Goal: Information Seeking & Learning: Learn about a topic

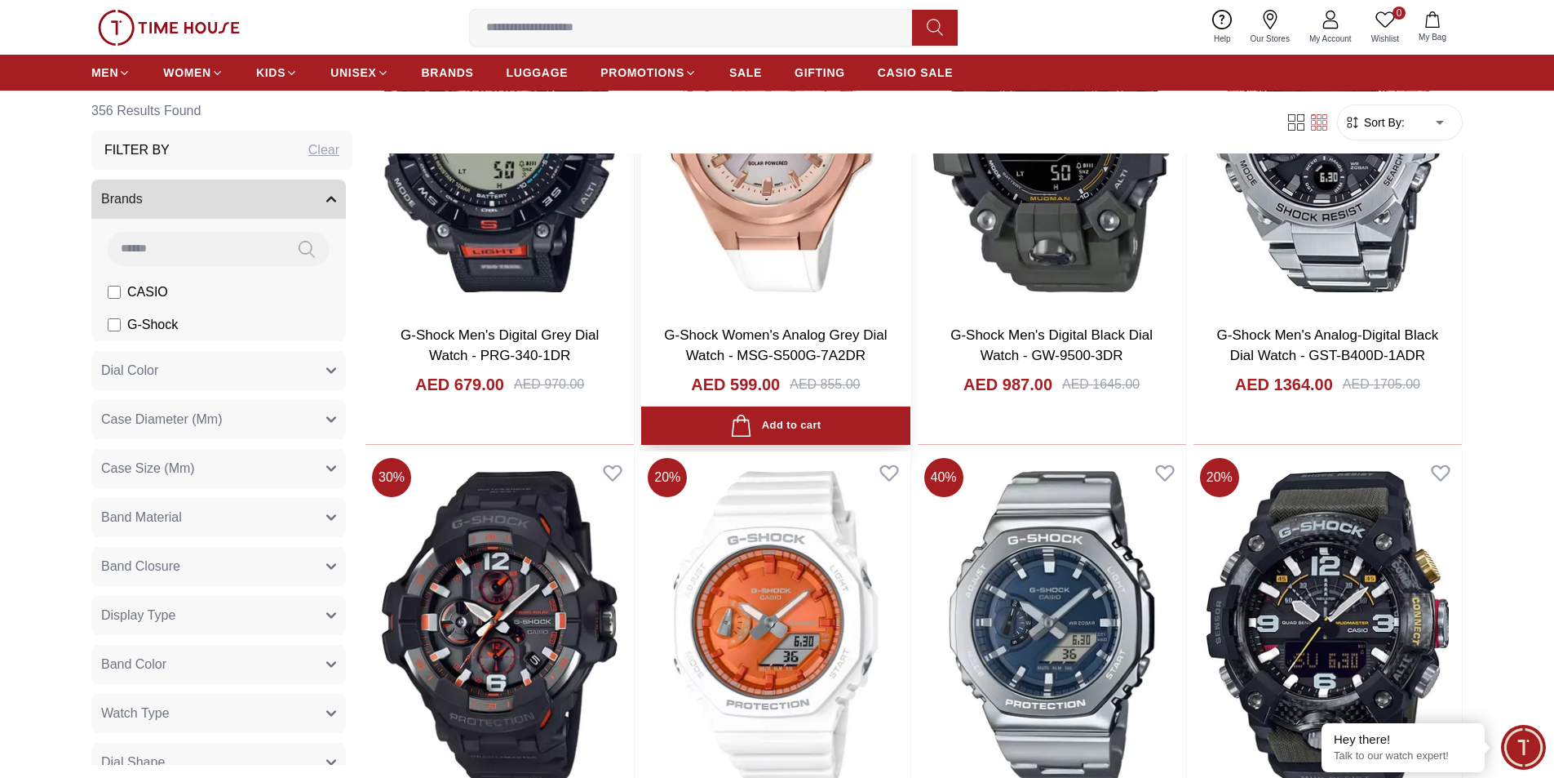
scroll to position [1795, 0]
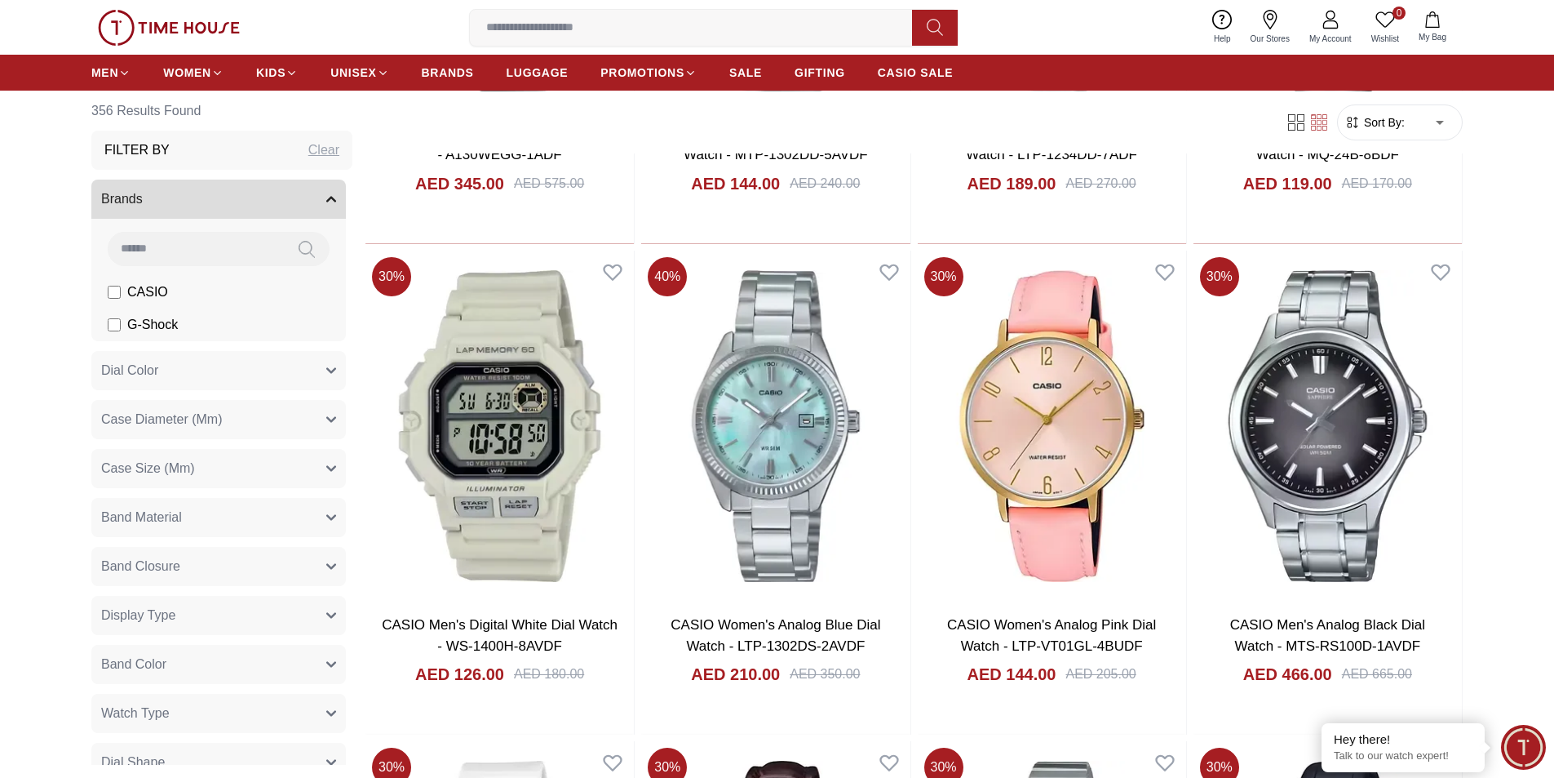
scroll to position [4488, 0]
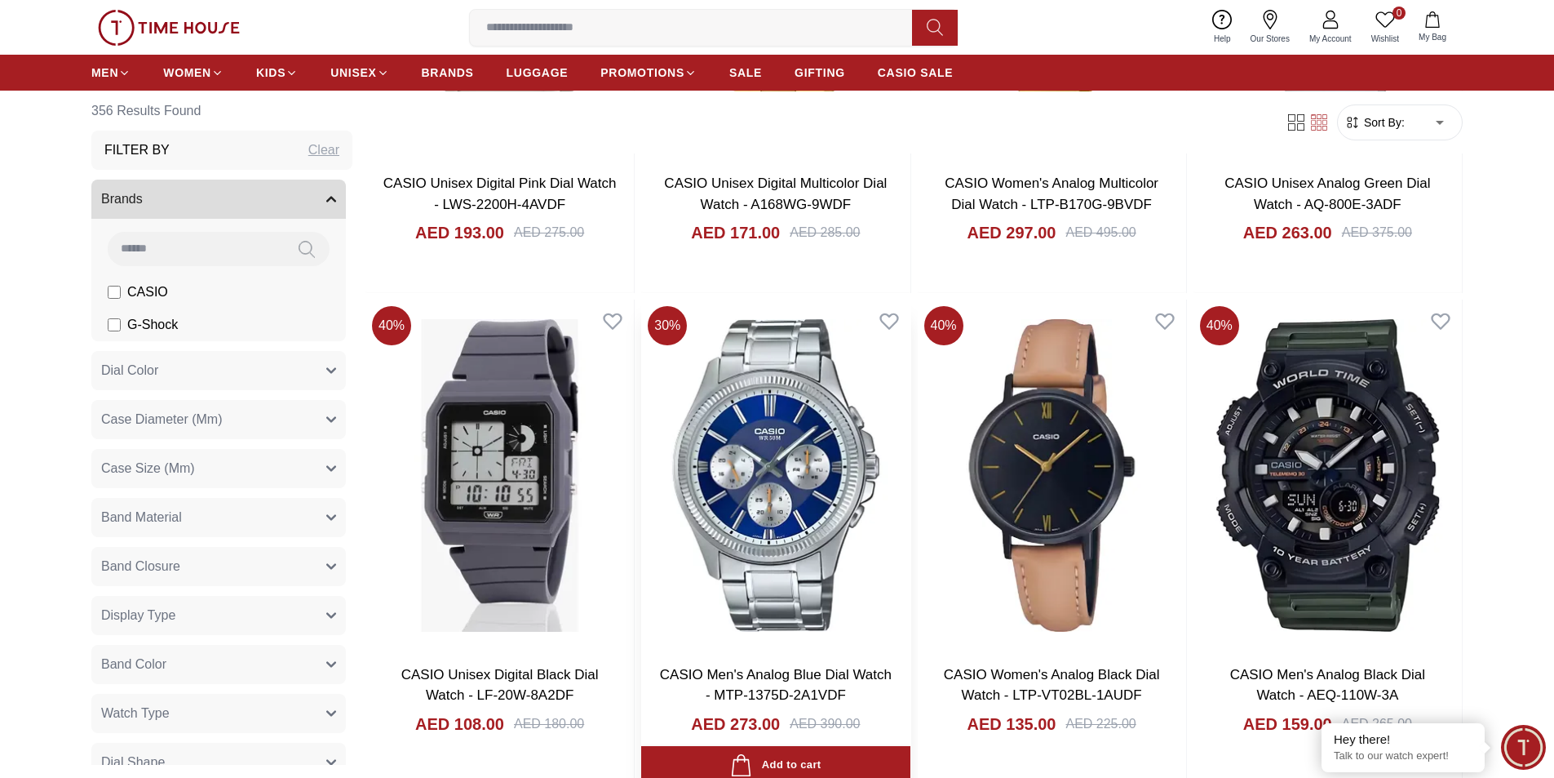
scroll to position [5875, 0]
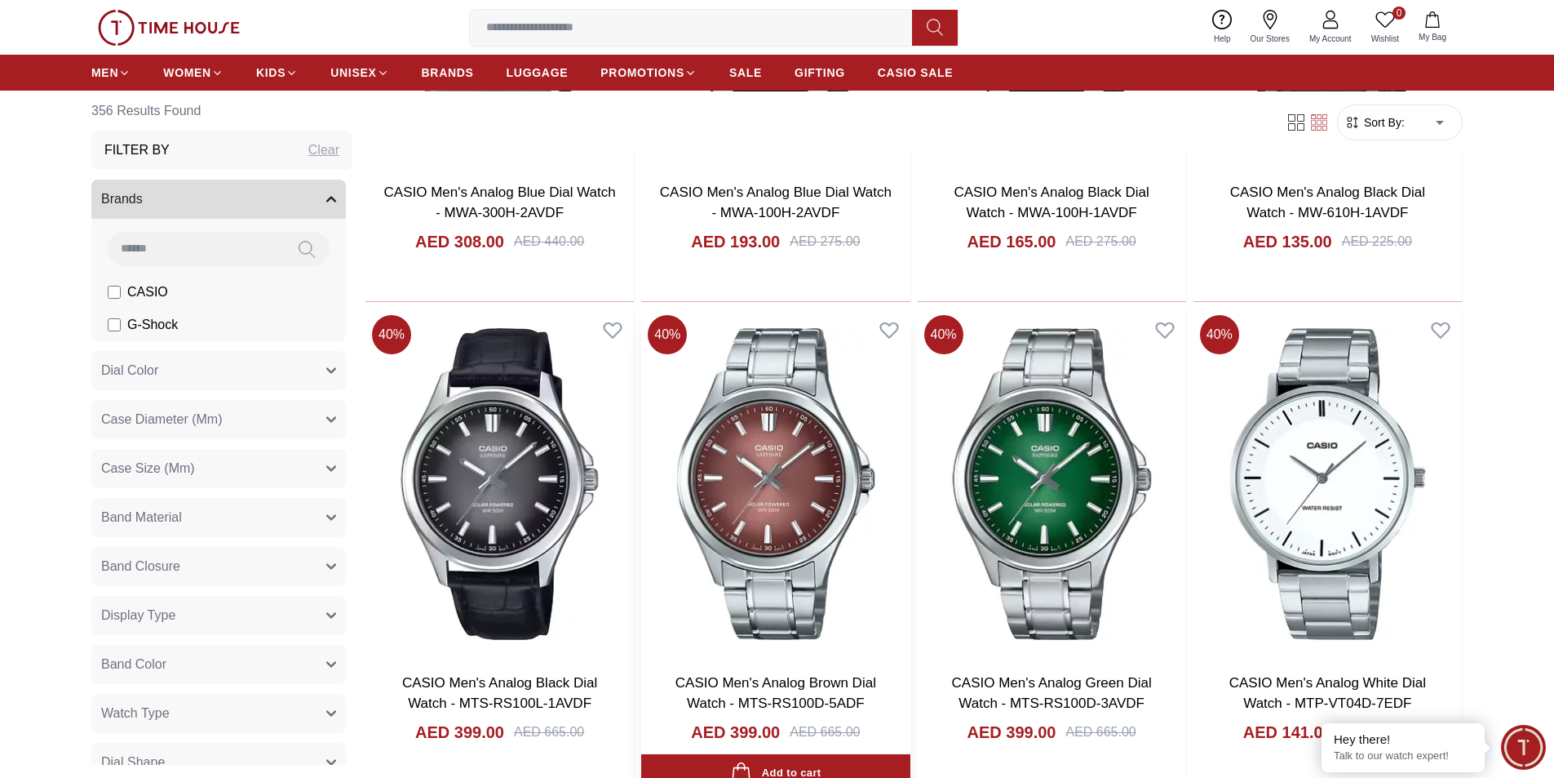
scroll to position [9302, 0]
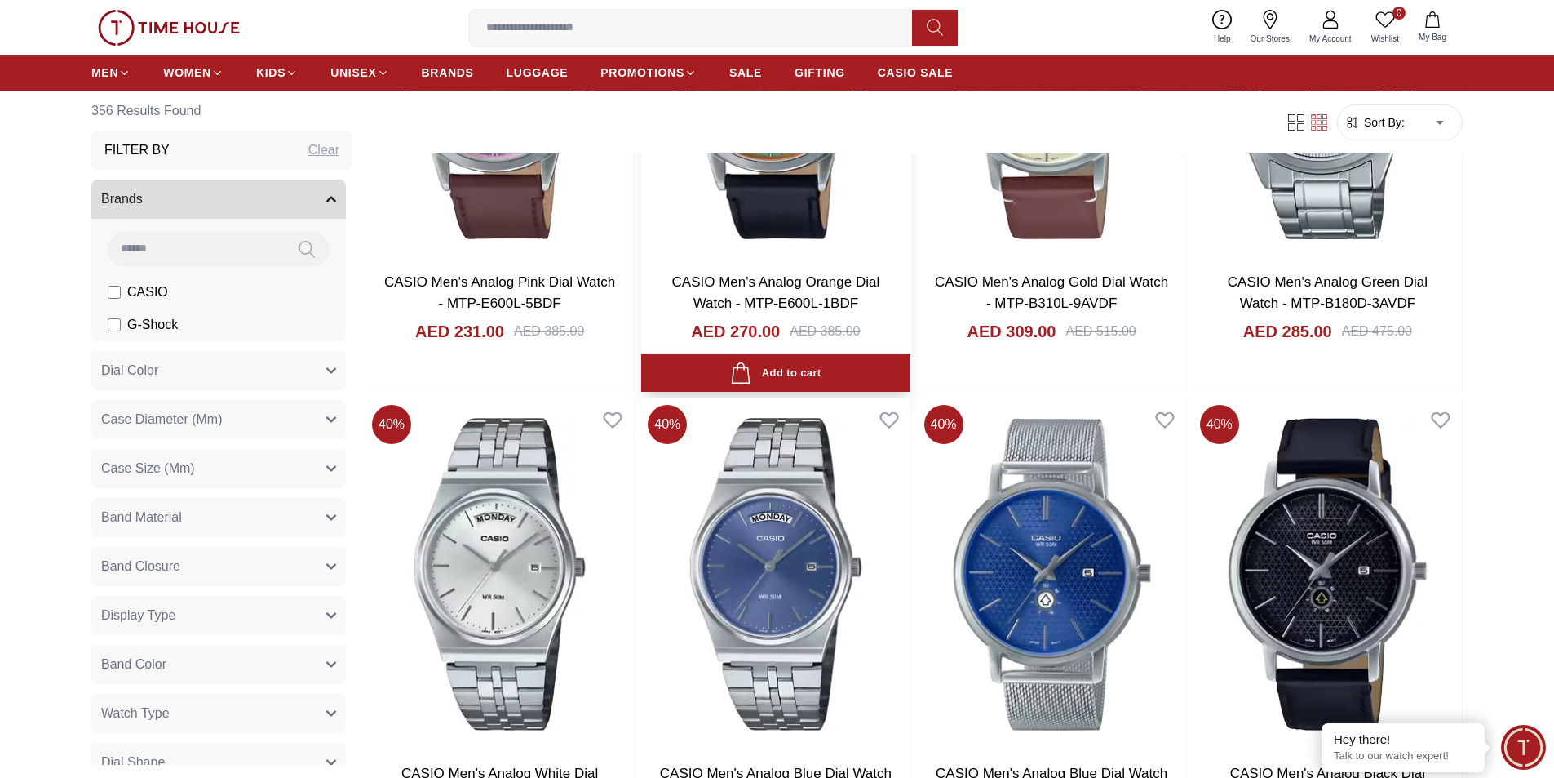
scroll to position [11342, 0]
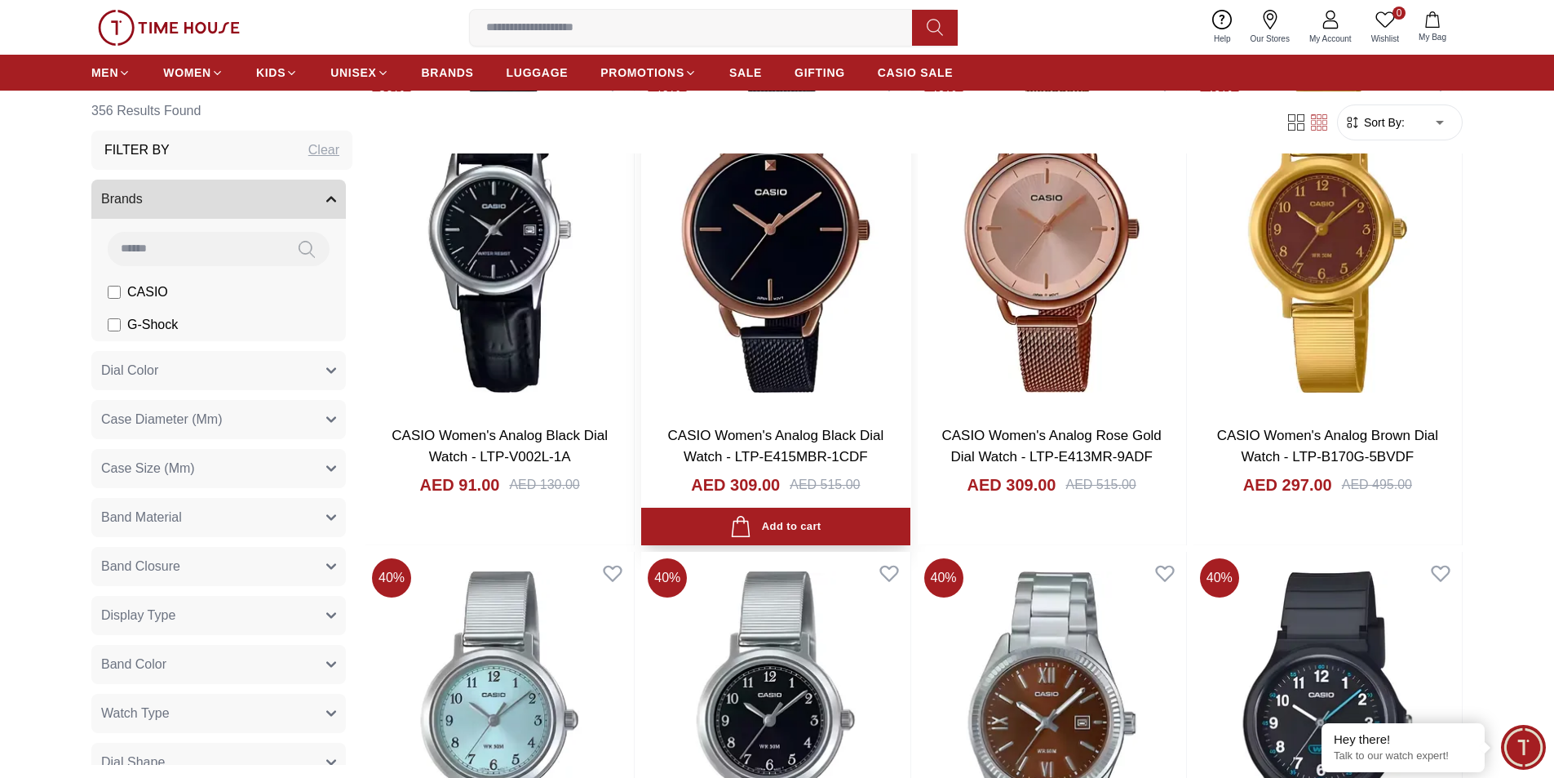
scroll to position [14442, 0]
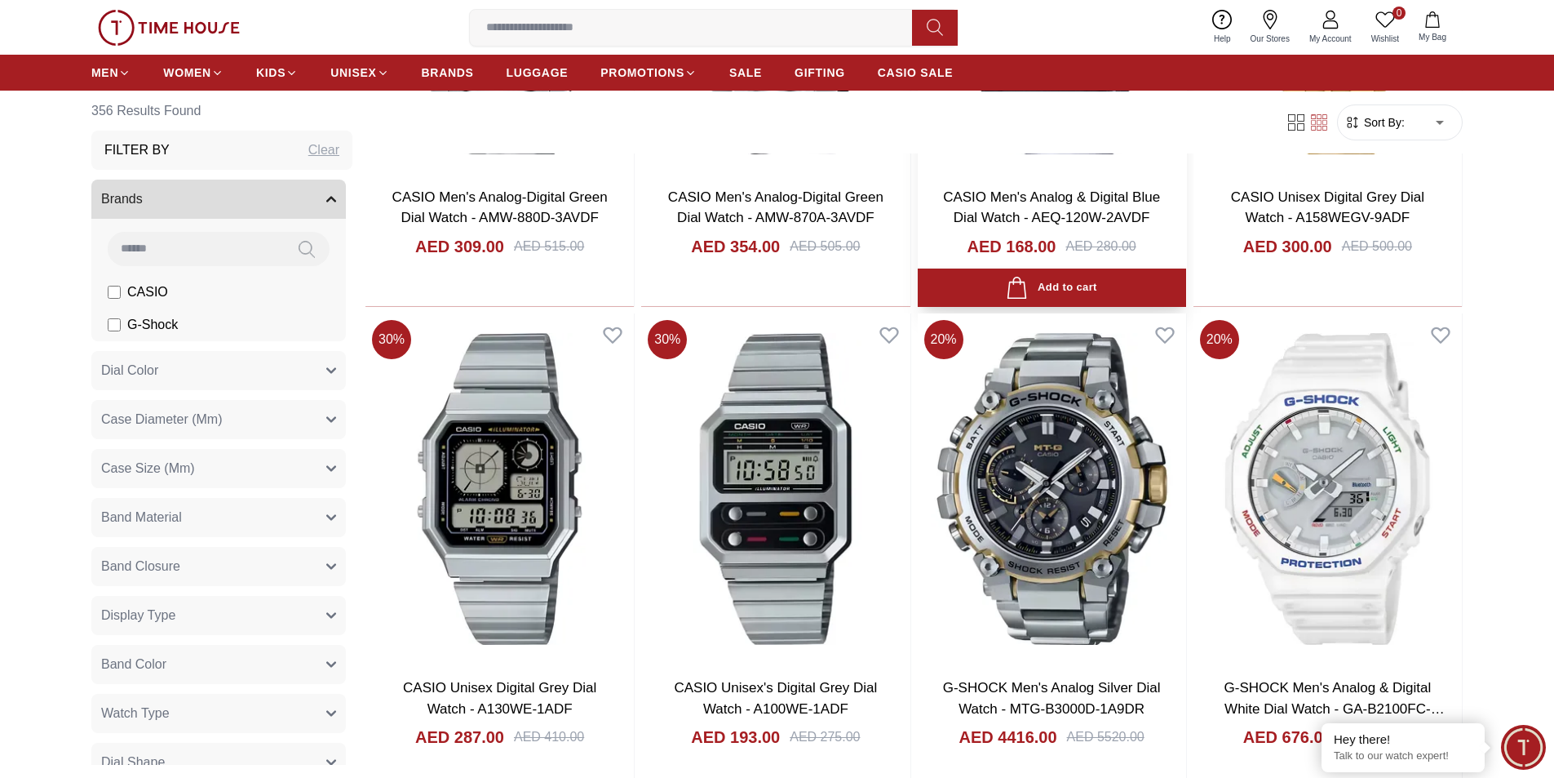
scroll to position [17135, 0]
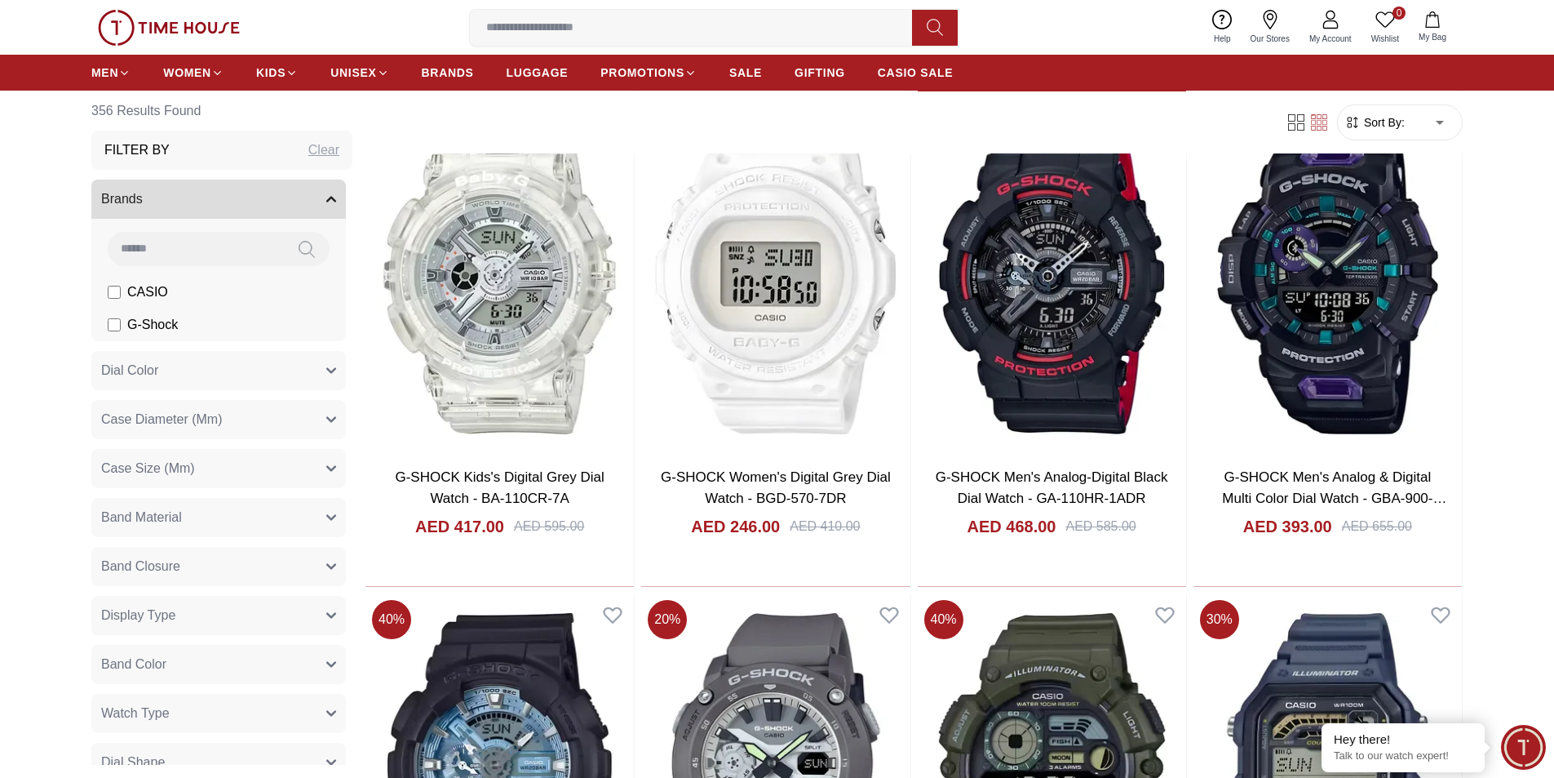
scroll to position [19338, 0]
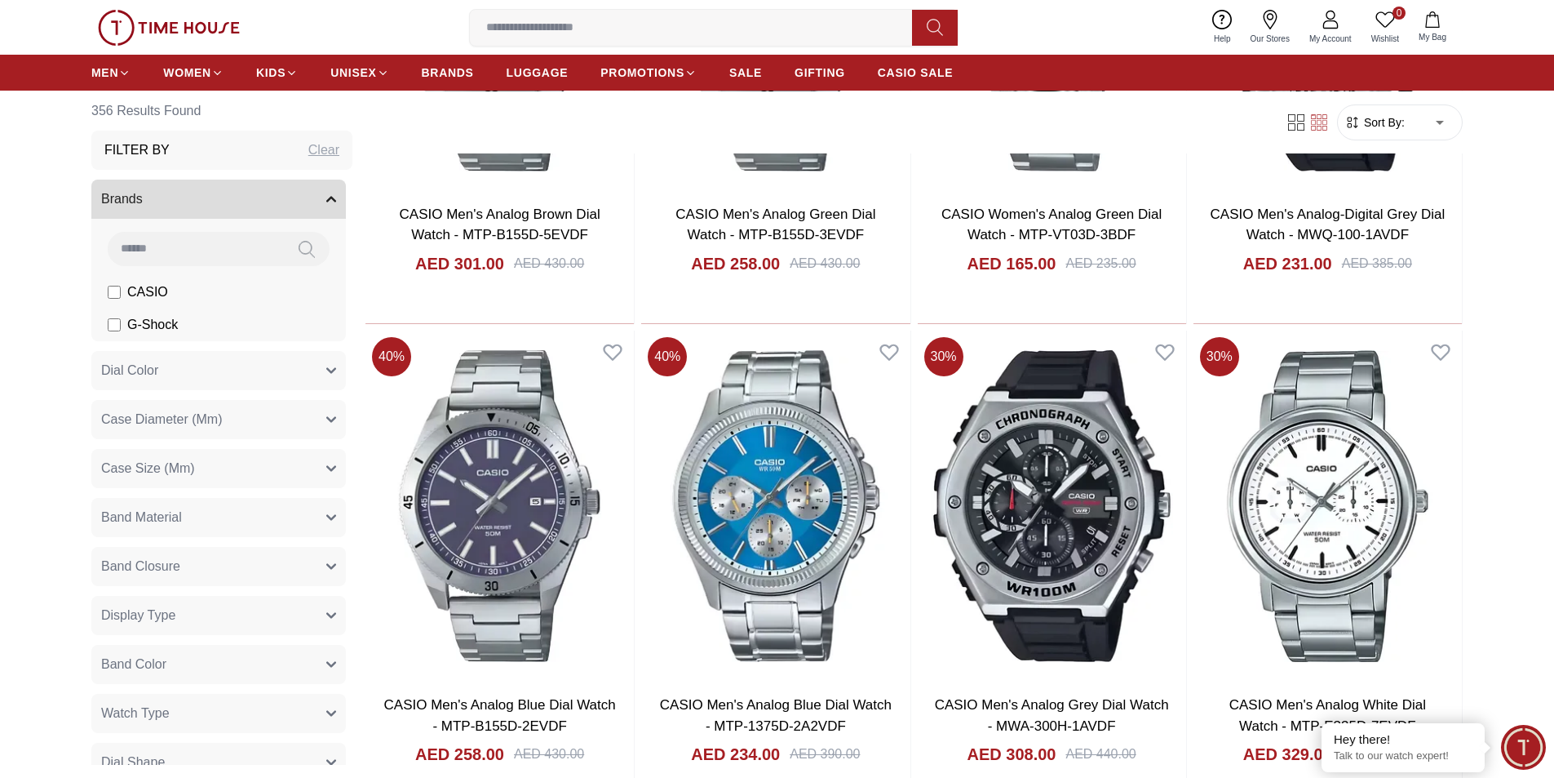
scroll to position [21623, 0]
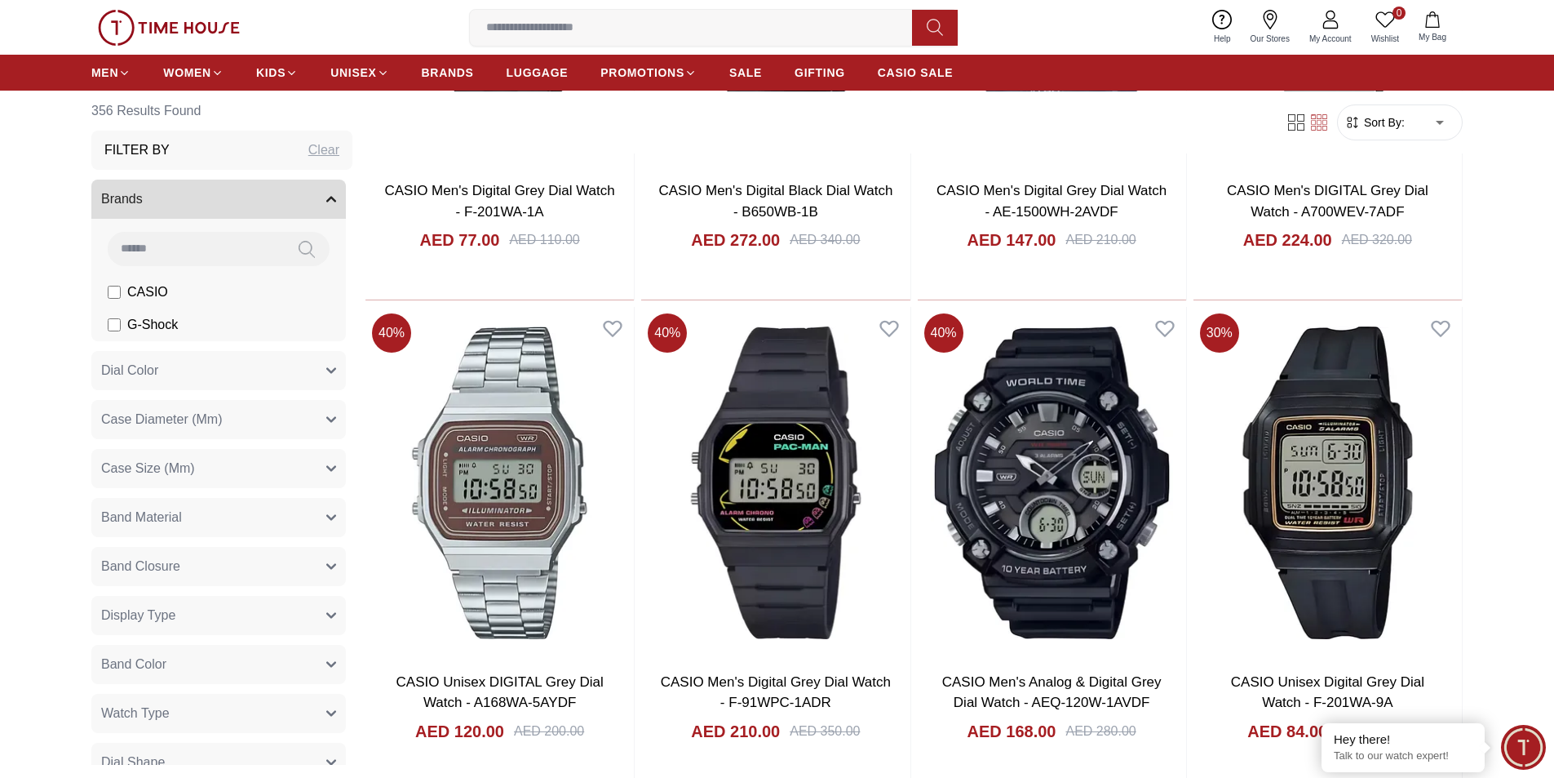
scroll to position [24071, 0]
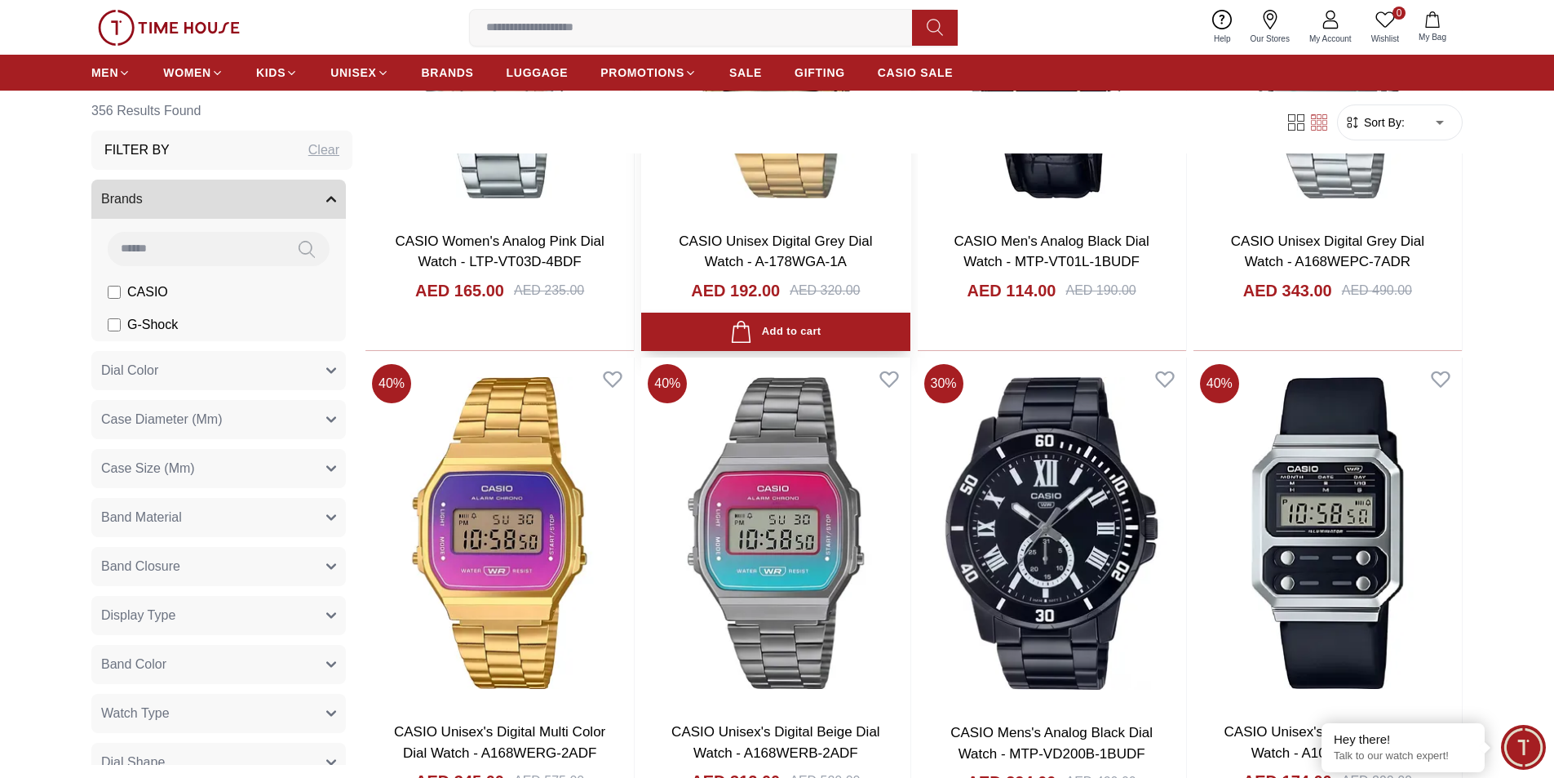
scroll to position [25948, 0]
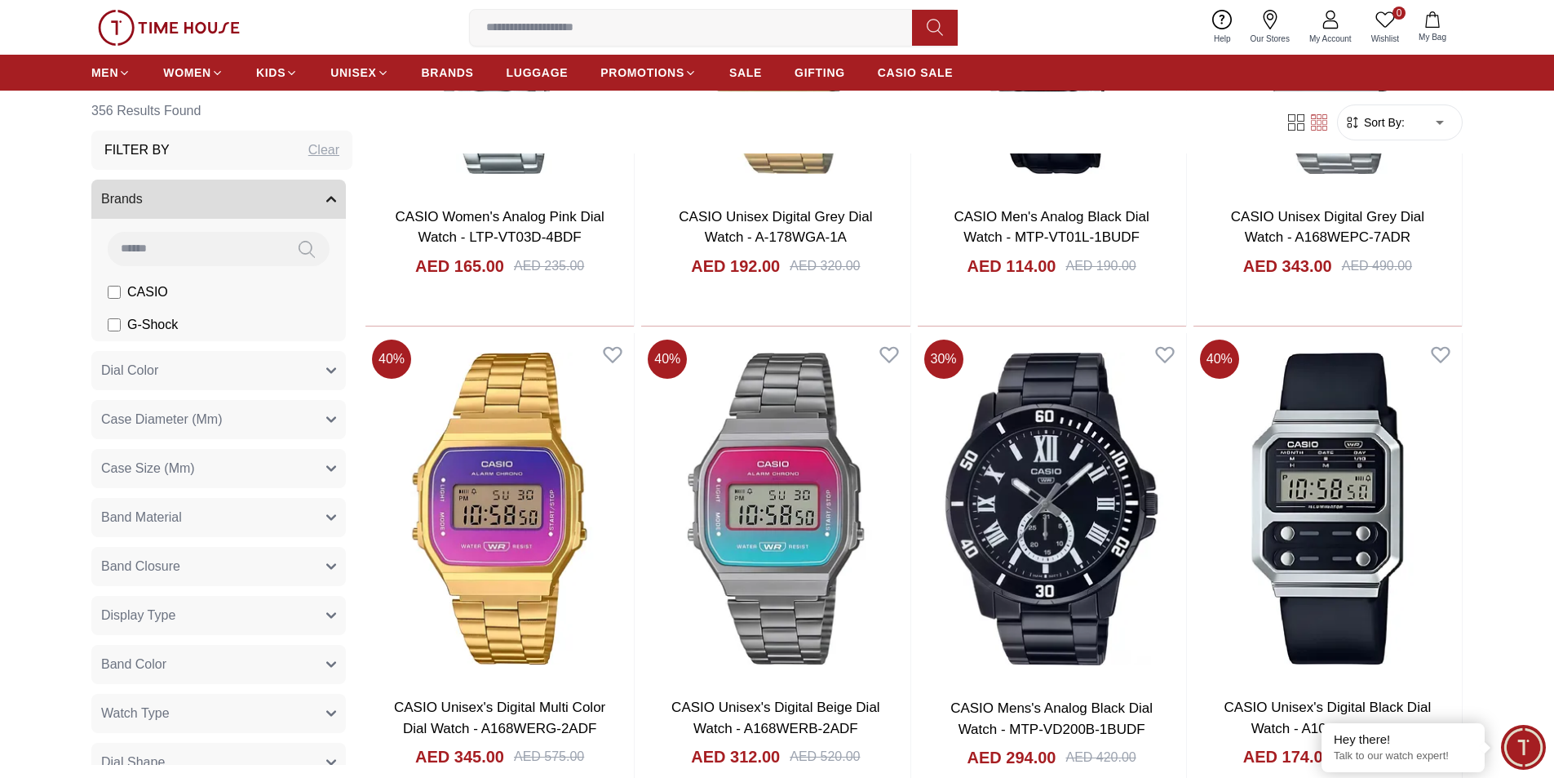
click at [605, 19] on input at bounding box center [697, 27] width 455 height 33
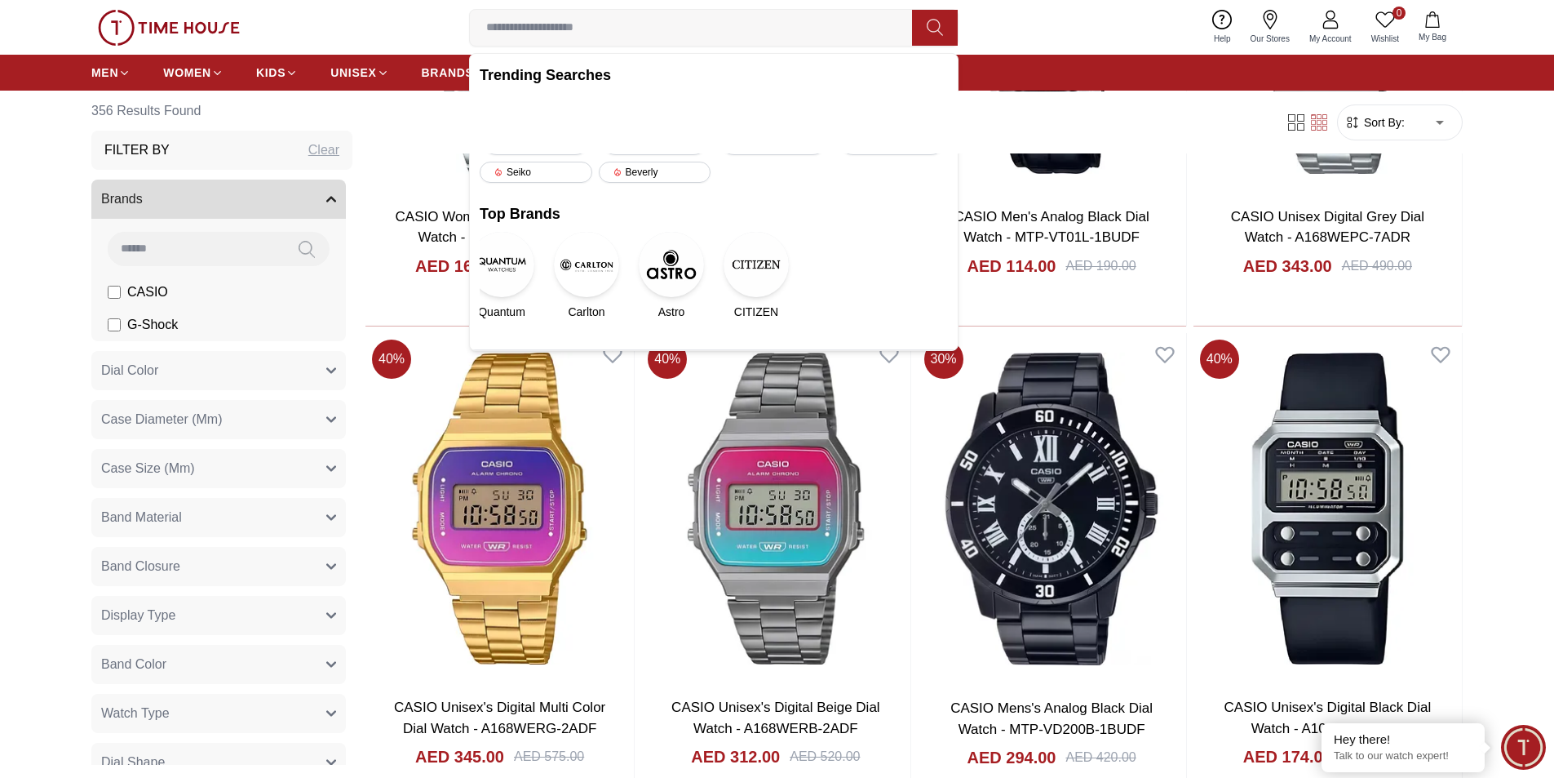
click at [564, 23] on input at bounding box center [697, 27] width 455 height 33
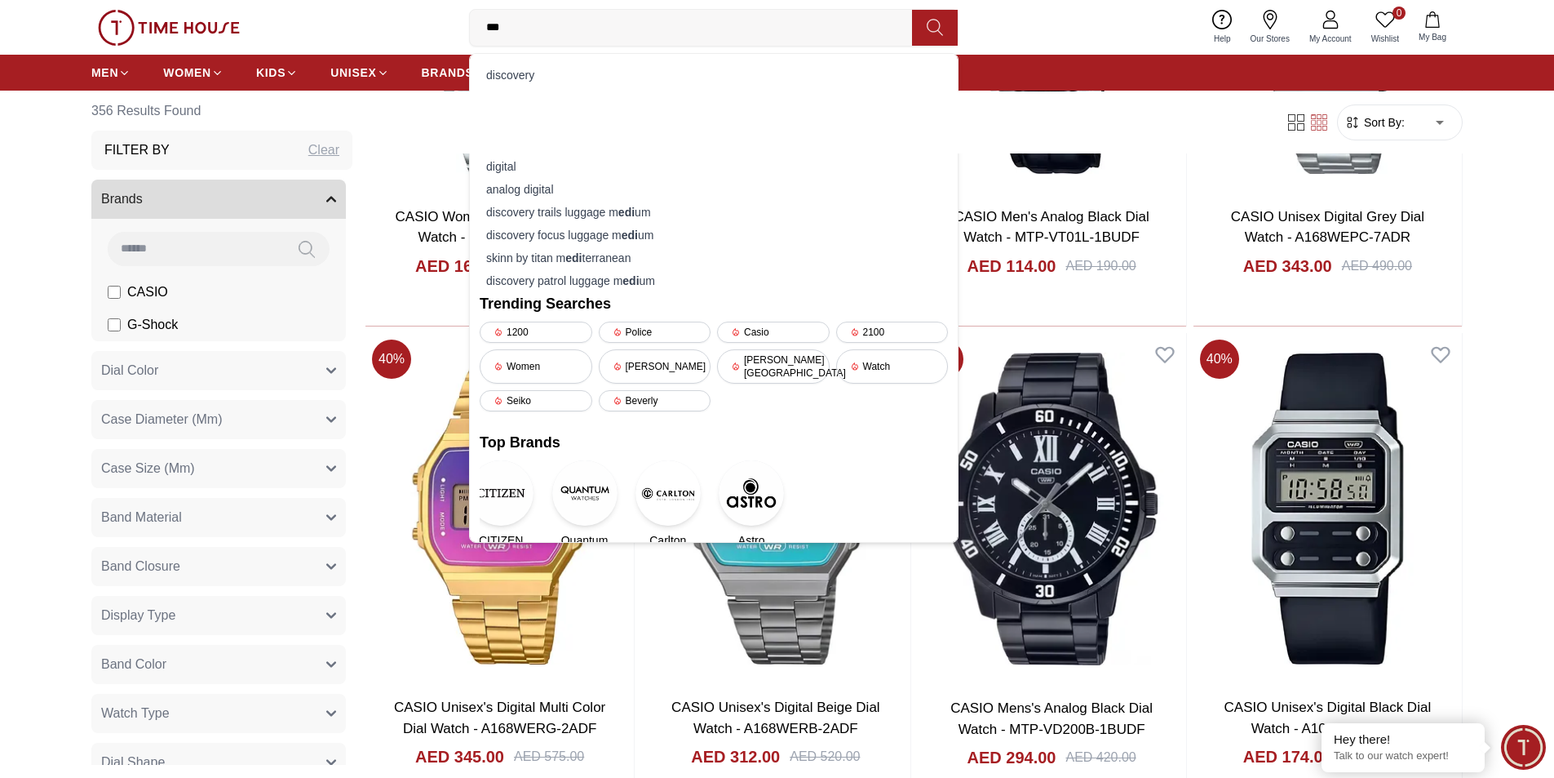
type input "***"
click at [950, 36] on button at bounding box center [935, 28] width 46 height 36
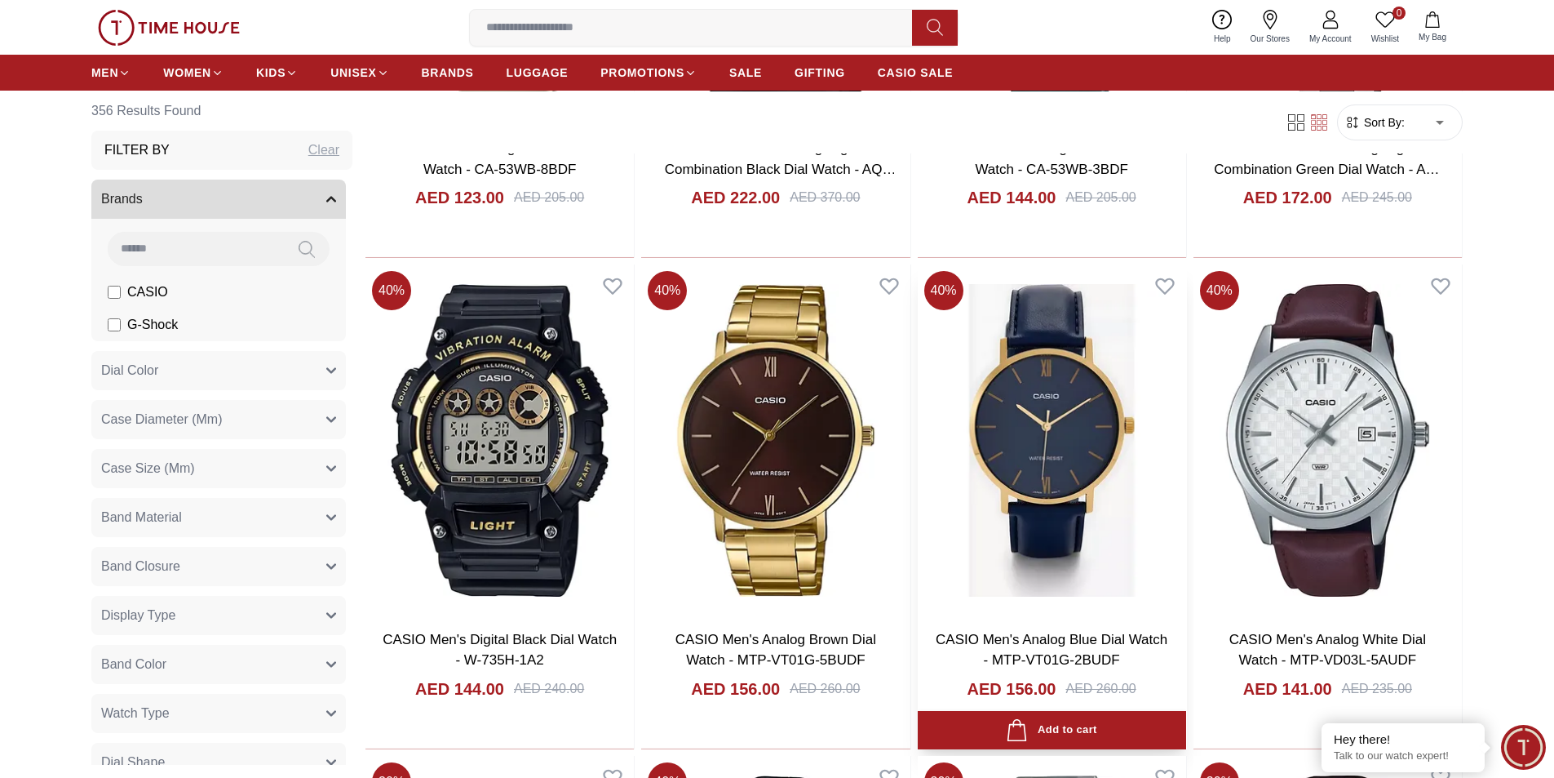
scroll to position [3371, 0]
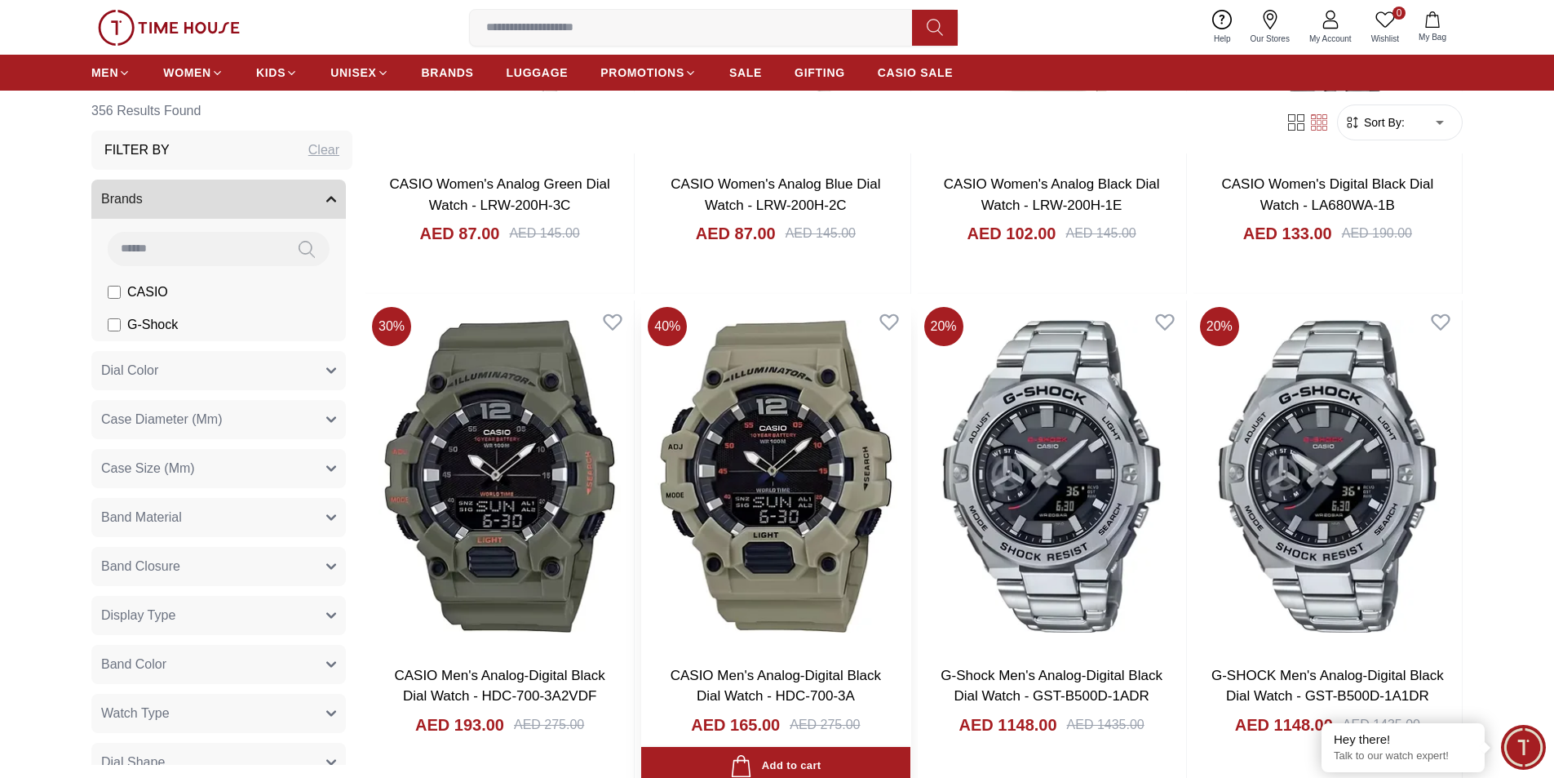
scroll to position [5982, 0]
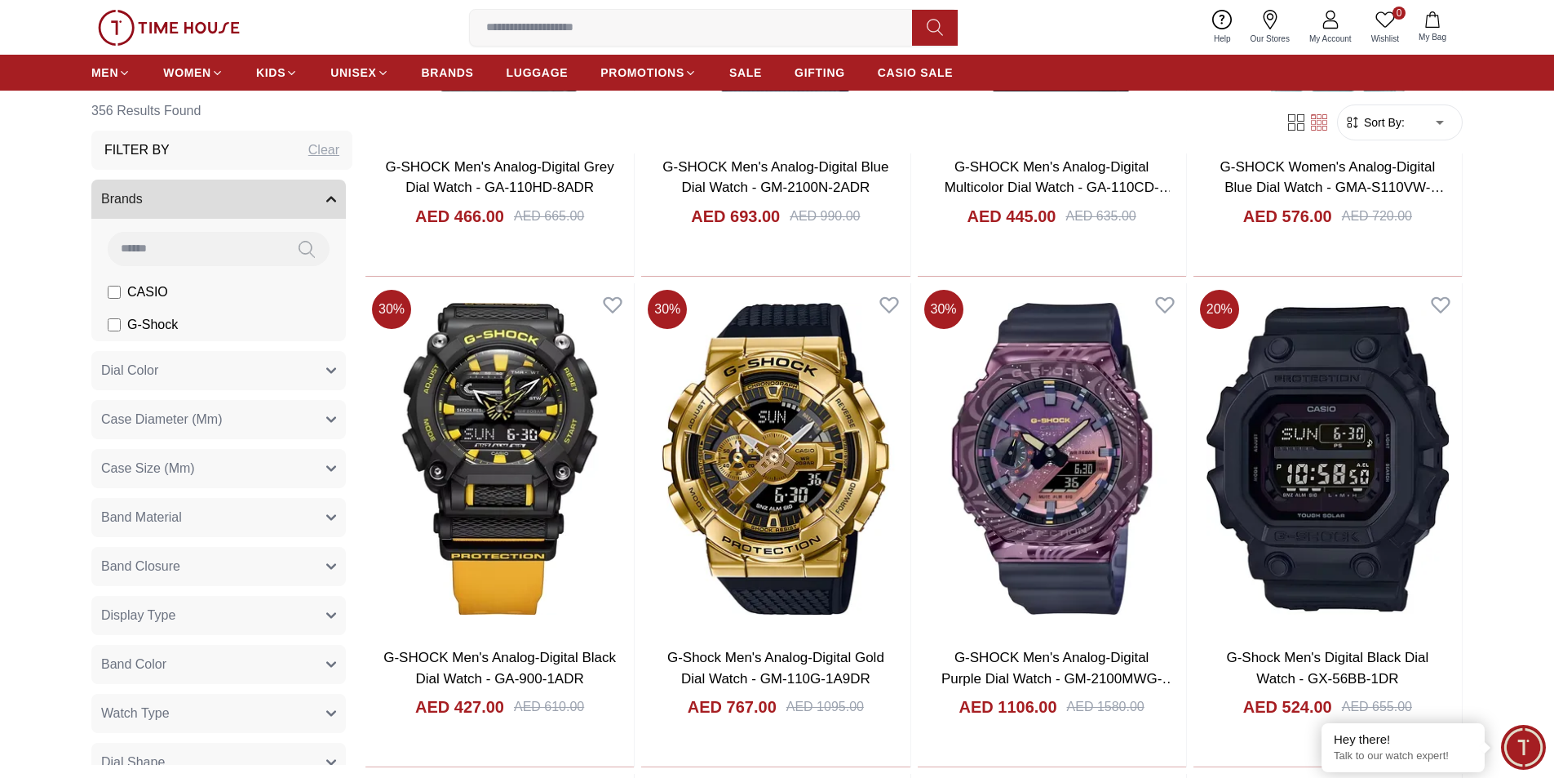
scroll to position [8348, 0]
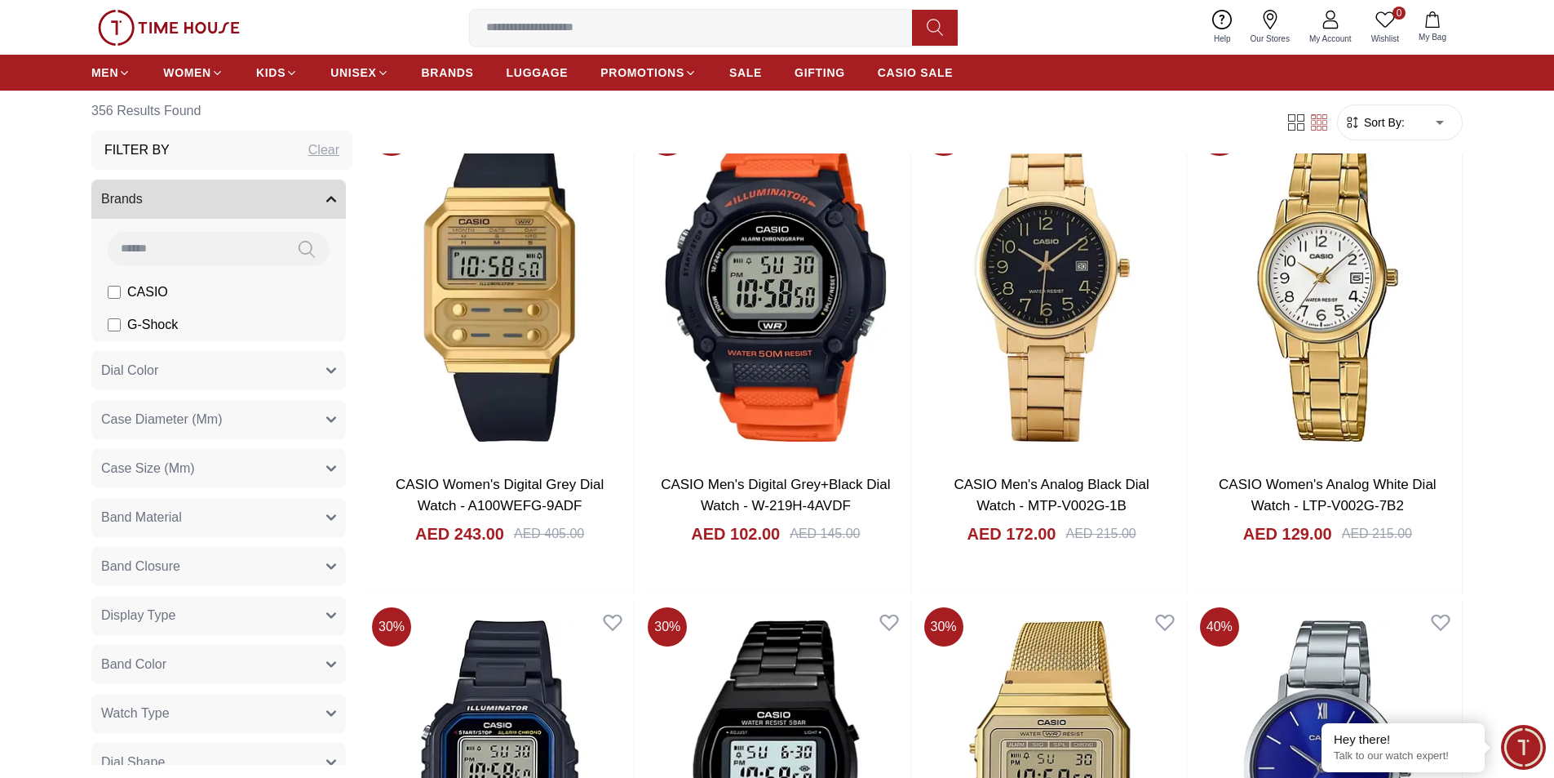
scroll to position [10959, 0]
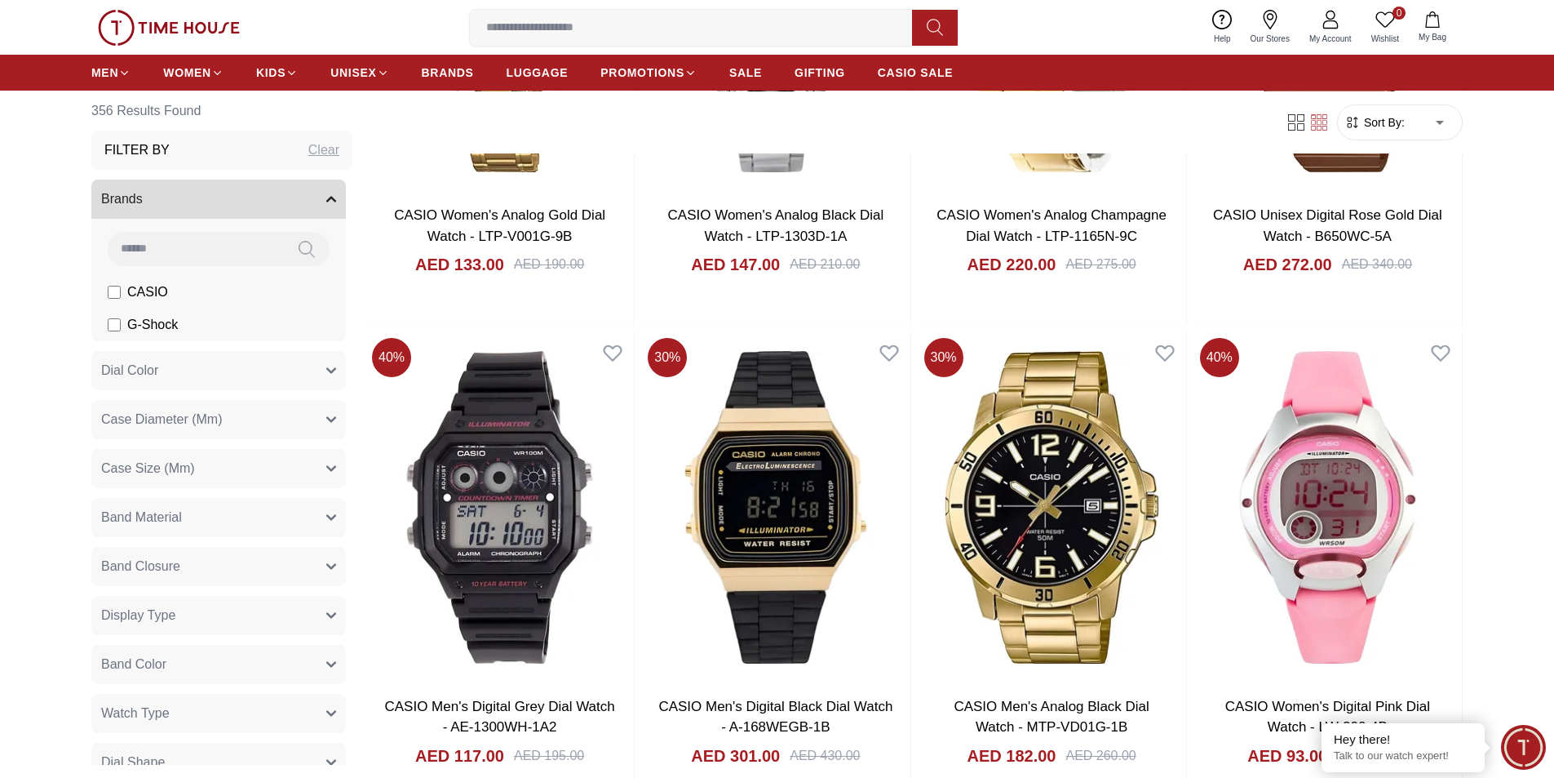
scroll to position [14713, 0]
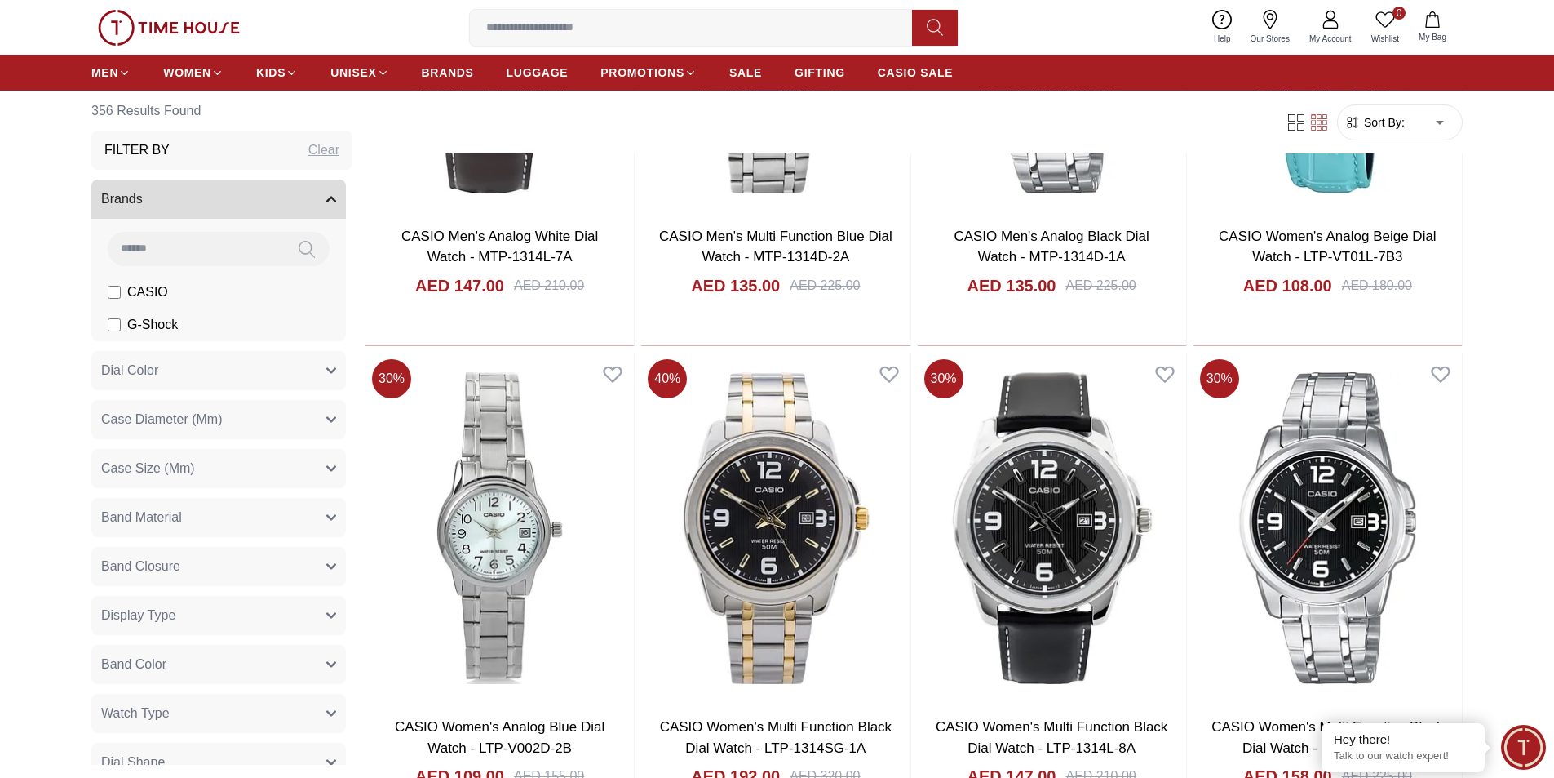
scroll to position [17242, 0]
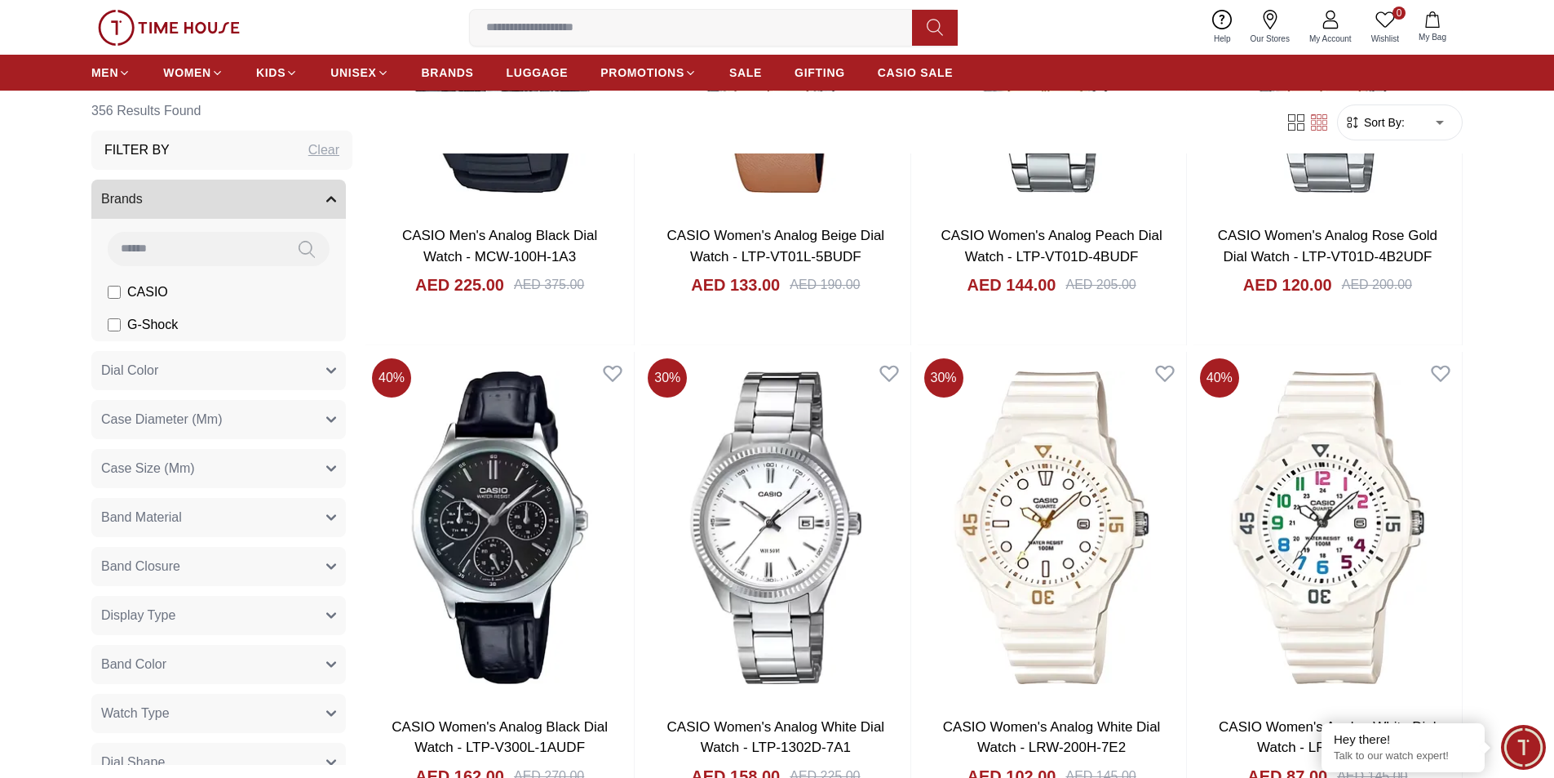
scroll to position [4809, 0]
